Goal: Browse casually: Explore the website without a specific task or goal

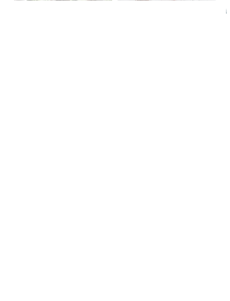
scroll to position [1115, 0]
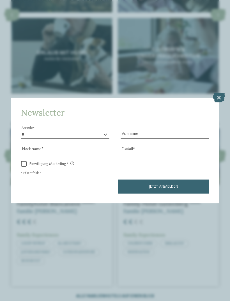
click at [217, 93] on icon at bounding box center [219, 98] width 12 height 10
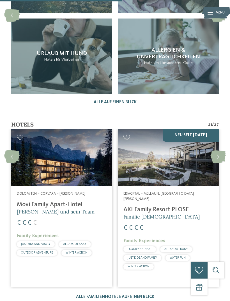
scroll to position [1115, 0]
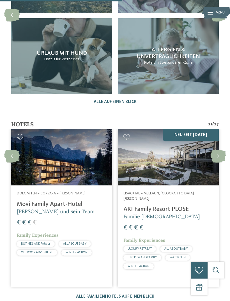
click at [220, 150] on icon at bounding box center [217, 156] width 15 height 13
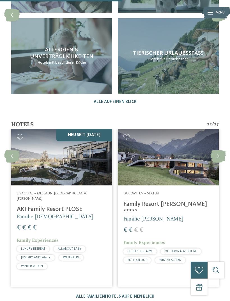
click at [220, 150] on icon at bounding box center [217, 156] width 15 height 13
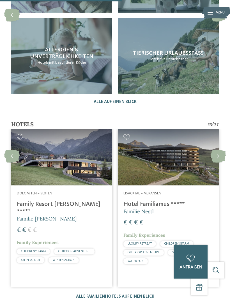
click at [219, 150] on icon at bounding box center [217, 156] width 15 height 13
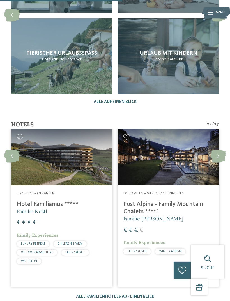
click at [218, 150] on icon at bounding box center [217, 156] width 15 height 13
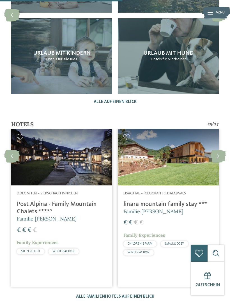
click at [220, 150] on icon at bounding box center [217, 156] width 15 height 13
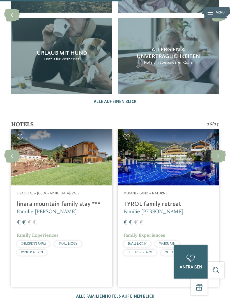
click at [217, 150] on icon at bounding box center [217, 156] width 15 height 13
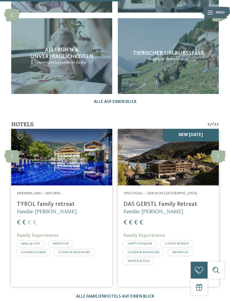
click at [219, 150] on icon at bounding box center [217, 156] width 15 height 13
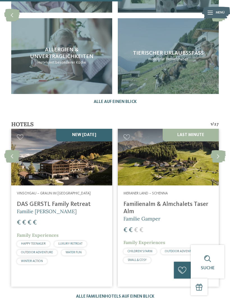
click at [221, 150] on icon at bounding box center [217, 156] width 15 height 13
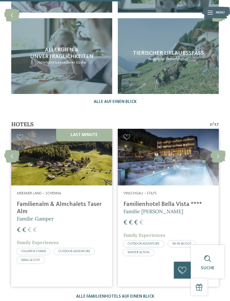
click at [222, 150] on icon at bounding box center [217, 156] width 15 height 13
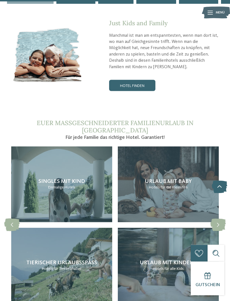
scroll to position [899, 0]
